Goal: Task Accomplishment & Management: Use online tool/utility

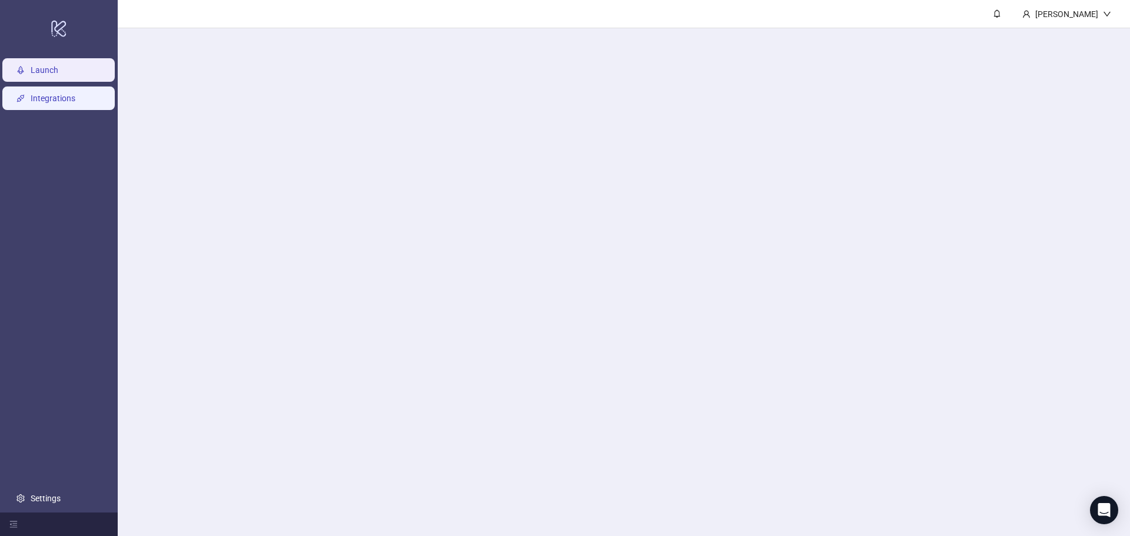
click at [36, 94] on link "Integrations" at bounding box center [53, 98] width 45 height 9
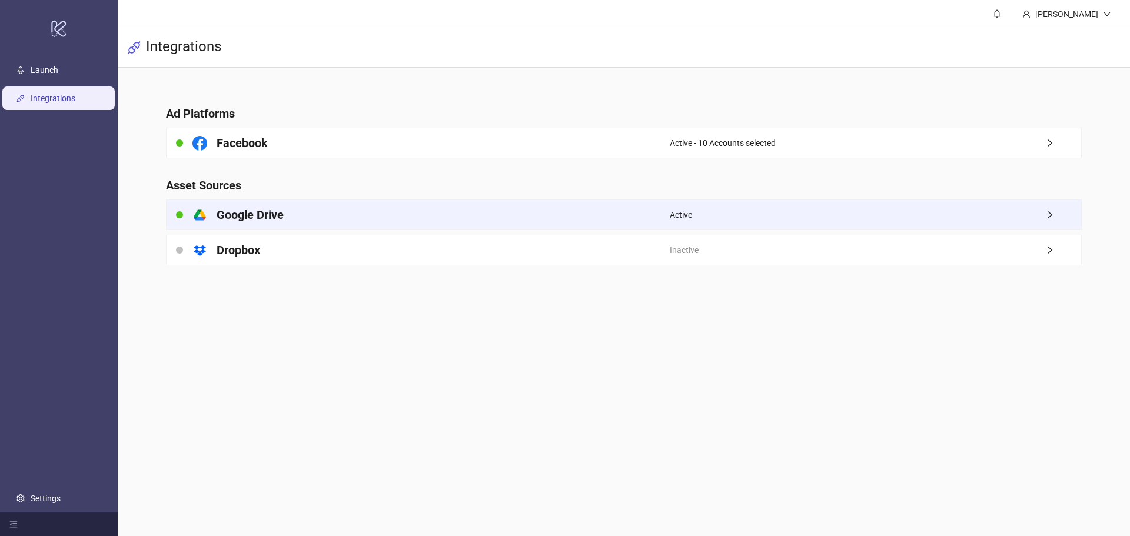
click at [679, 212] on span "Active" at bounding box center [681, 214] width 22 height 13
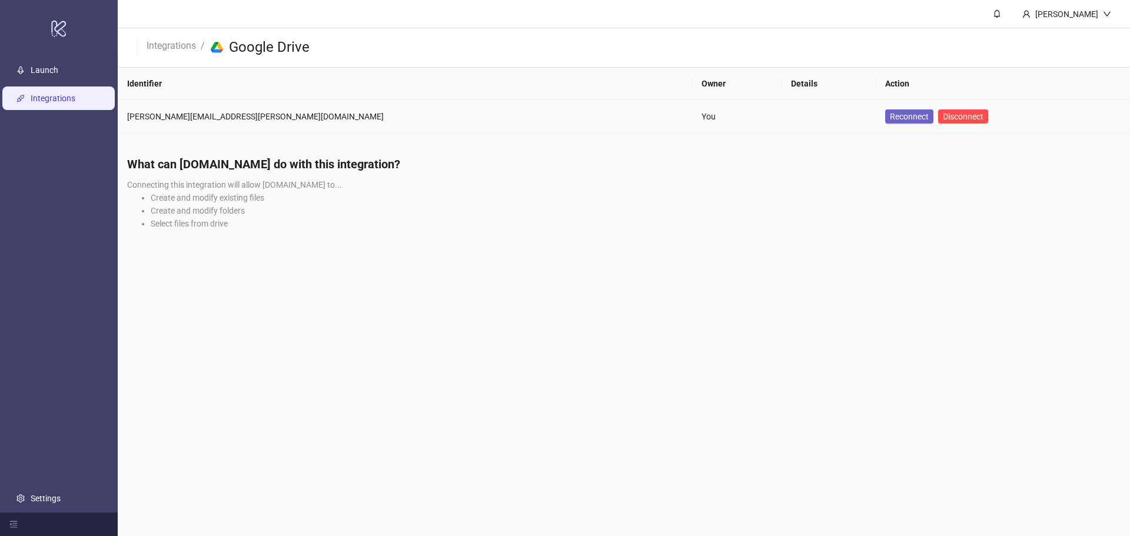
click at [890, 115] on span "Reconnect" at bounding box center [909, 116] width 39 height 9
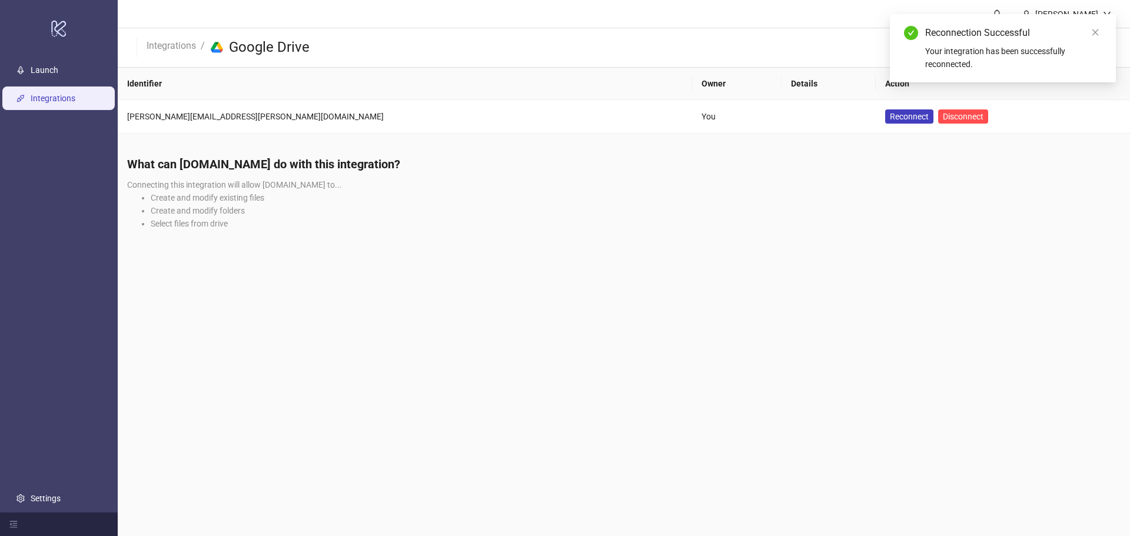
click at [1102, 36] on div "Reconnection Successful Your integration has been successfully reconnected." at bounding box center [1003, 48] width 226 height 68
drag, startPoint x: 1097, startPoint y: 36, endPoint x: 1088, endPoint y: 36, distance: 8.8
click at [1096, 36] on icon "close" at bounding box center [1095, 32] width 8 height 8
click at [497, 193] on li "Create and modify existing files" at bounding box center [636, 197] width 970 height 13
drag, startPoint x: 500, startPoint y: 224, endPoint x: 507, endPoint y: 222, distance: 7.9
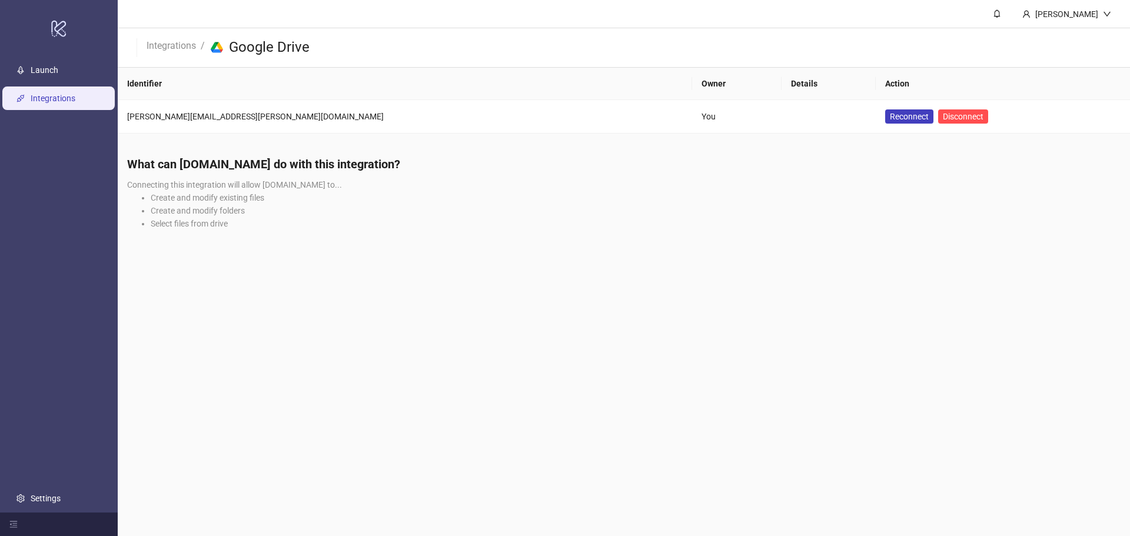
click at [507, 222] on li "Select files from drive" at bounding box center [636, 223] width 970 height 13
click at [452, 195] on li "Create and modify existing files" at bounding box center [636, 197] width 970 height 13
click at [58, 65] on link "Launch" at bounding box center [45, 69] width 28 height 9
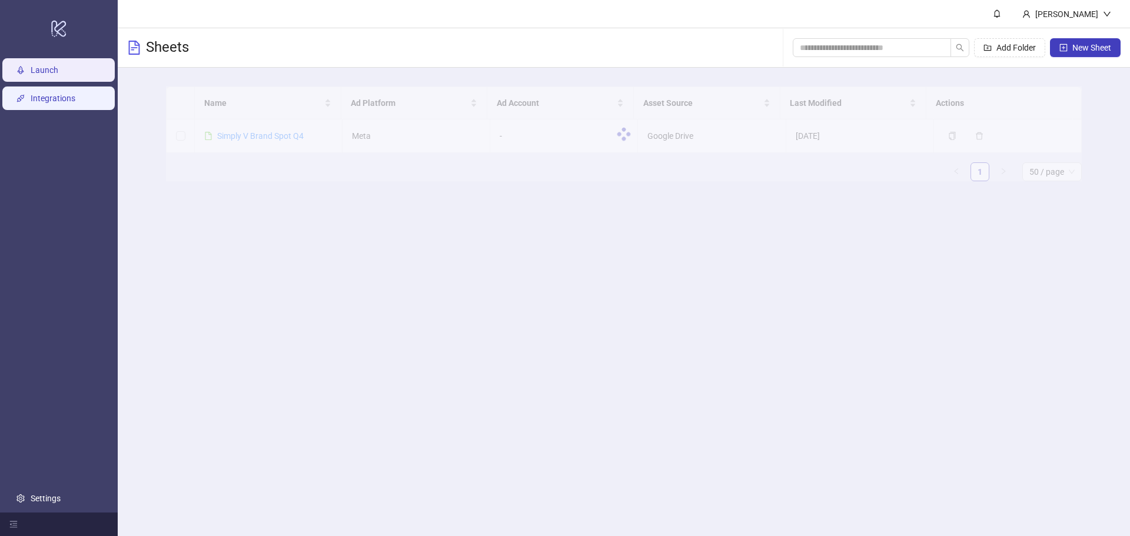
click at [64, 95] on link "Integrations" at bounding box center [53, 98] width 45 height 9
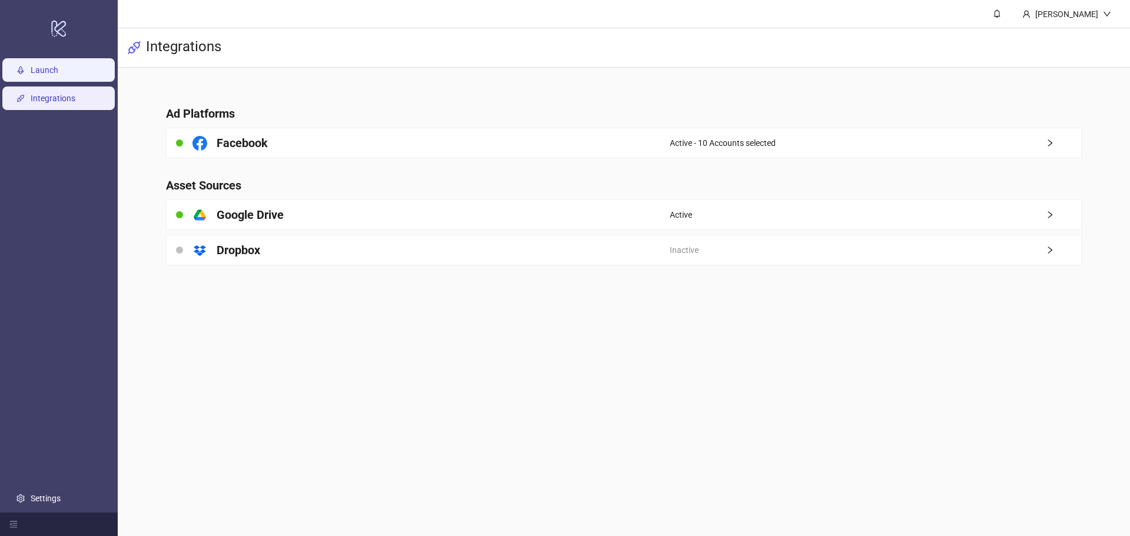
click at [58, 74] on link "Launch" at bounding box center [45, 69] width 28 height 9
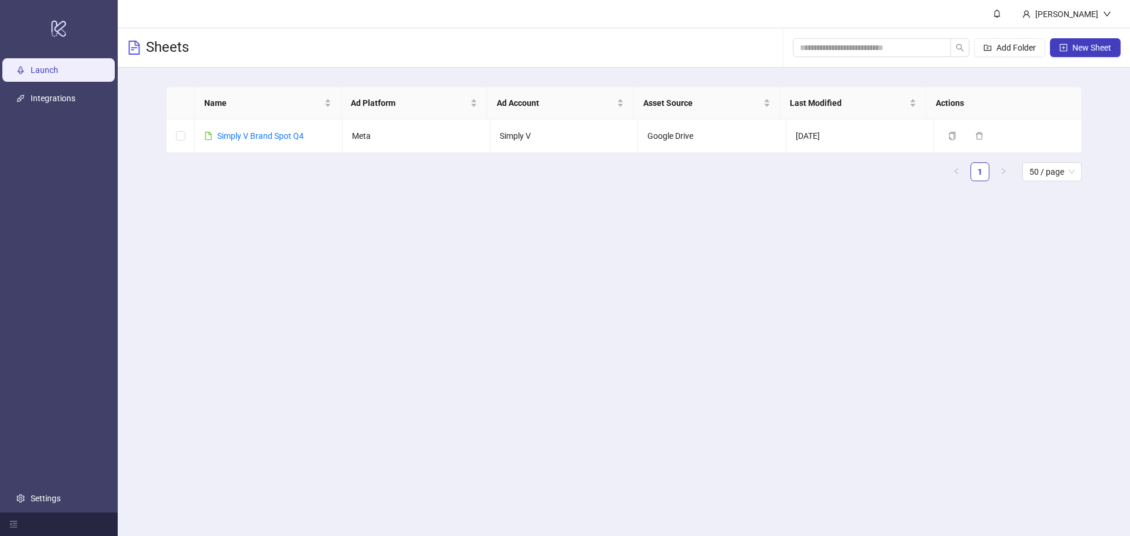
click at [508, 375] on main "[PERSON_NAME] Sheets Add Folder New Sheet Name Ad Platform Ad Account Asset Sou…" at bounding box center [624, 268] width 1012 height 536
